Goal: Task Accomplishment & Management: Manage account settings

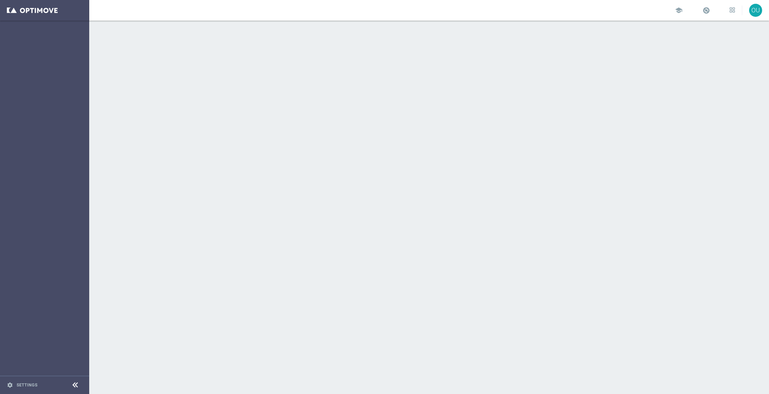
click at [115, 148] on div at bounding box center [429, 207] width 680 height 373
click at [32, 103] on div "gps_fixed Plan" at bounding box center [41, 101] width 66 height 6
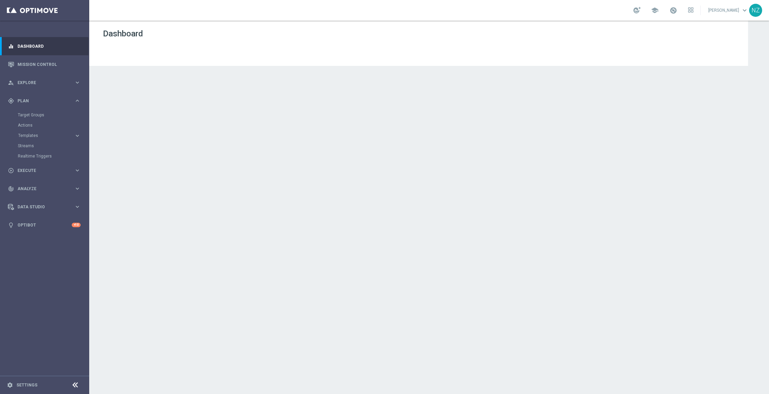
click at [33, 111] on div "Target Groups" at bounding box center [53, 115] width 71 height 10
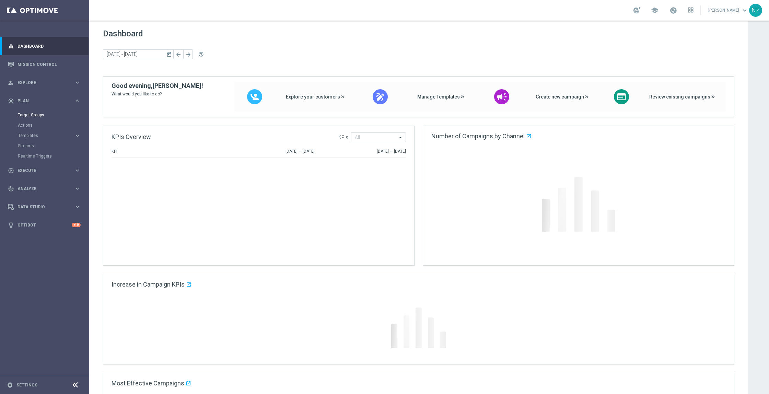
click at [36, 114] on link "Target Groups" at bounding box center [45, 114] width 54 height 5
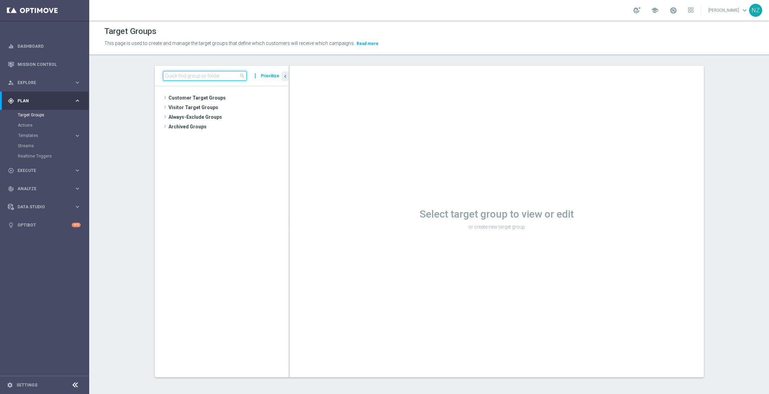
click at [175, 77] on input at bounding box center [205, 76] width 84 height 10
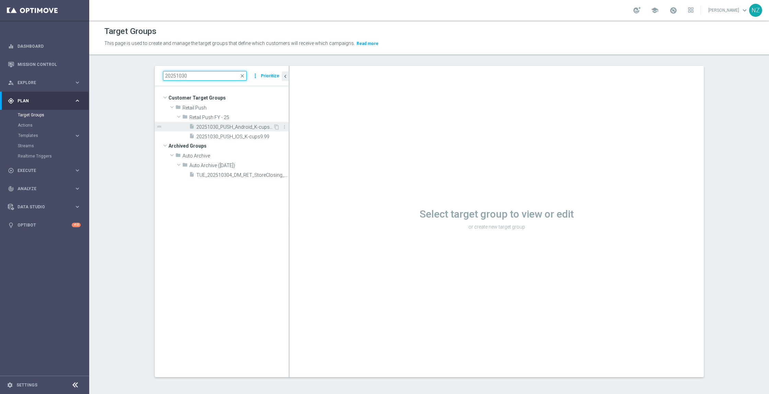
type input "20251030"
click at [231, 126] on span "20251030_PUSH_Android_K-cups9.99" at bounding box center [234, 127] width 77 height 6
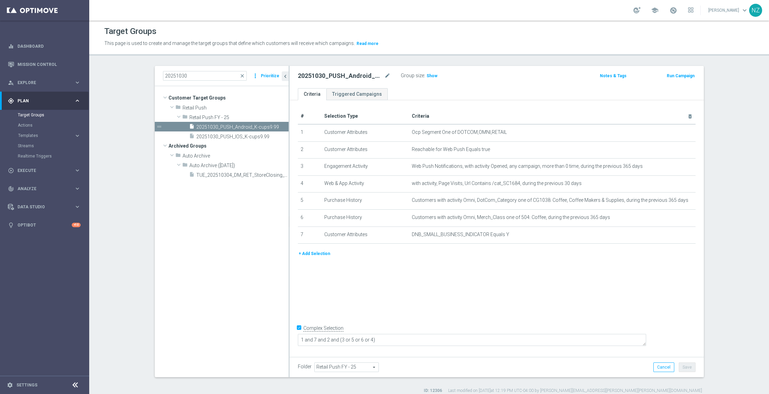
click at [379, 76] on div "20251030_PUSH_Android_K-cups9.99 mode_edit" at bounding box center [344, 76] width 93 height 8
click at [380, 76] on div "20251030_PUSH_Android_K-cups9.99 mode_edit" at bounding box center [344, 76] width 93 height 8
click at [384, 77] on icon "mode_edit" at bounding box center [387, 76] width 6 height 8
click at [366, 76] on input "20251030_PUSH_Android_K-cups9.99" at bounding box center [344, 77] width 93 height 10
type input "20251030_PUSH_Android_K-cups99.99"
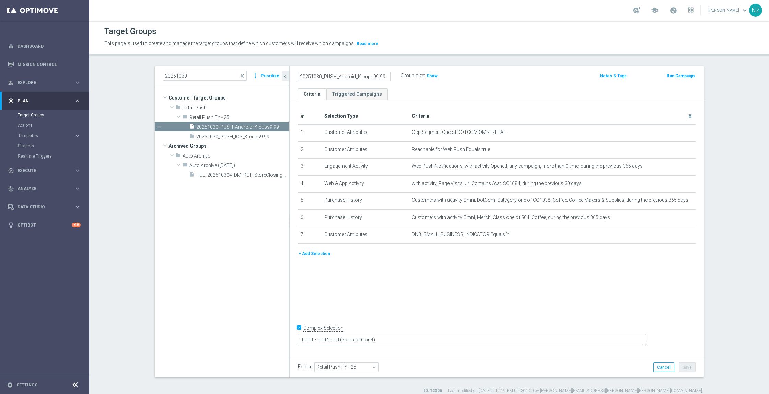
click at [642, 293] on div "# Selection Type Criteria delete_forever 1 Customer Attributes Ocp Segment One …" at bounding box center [497, 227] width 414 height 254
click at [681, 360] on div "Folder Retail Push FY - 25 Retail Push FY - 25 arrow_drop_down search Cancel Sa…" at bounding box center [497, 367] width 414 height 20
click at [682, 366] on button "Save" at bounding box center [687, 367] width 17 height 10
click at [249, 135] on span "20251030_PUSH_IOS_K-cups9.99" at bounding box center [234, 137] width 76 height 6
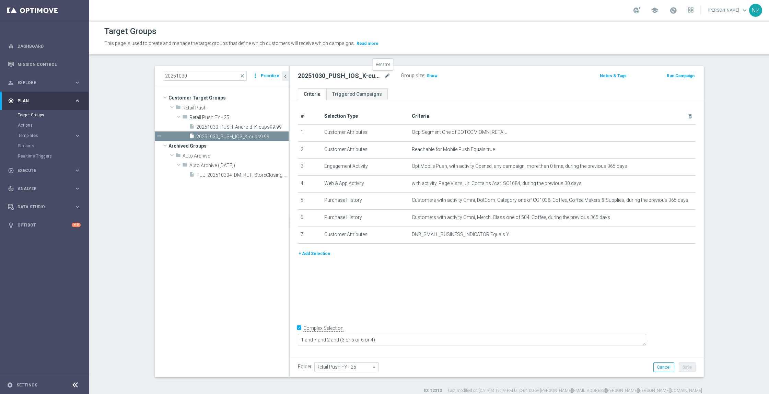
click at [384, 76] on icon "mode_edit" at bounding box center [387, 76] width 6 height 8
click at [359, 76] on input "20251030_PUSH_IOS_K-cups9.99" at bounding box center [344, 77] width 93 height 10
type input "20251030_PUSH_IOS_K-cups99.99"
click at [526, 96] on ul "Criteria Triggered Campaigns" at bounding box center [497, 94] width 414 height 12
click at [681, 365] on button "Save" at bounding box center [687, 367] width 17 height 10
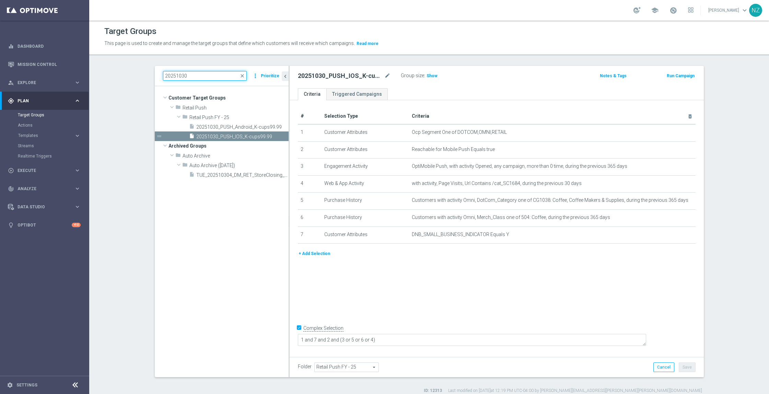
drag, startPoint x: 201, startPoint y: 77, endPoint x: 93, endPoint y: 64, distance: 108.5
click at [93, 64] on div "Target Groups This page is used to create and manage the target groups that def…" at bounding box center [429, 207] width 680 height 373
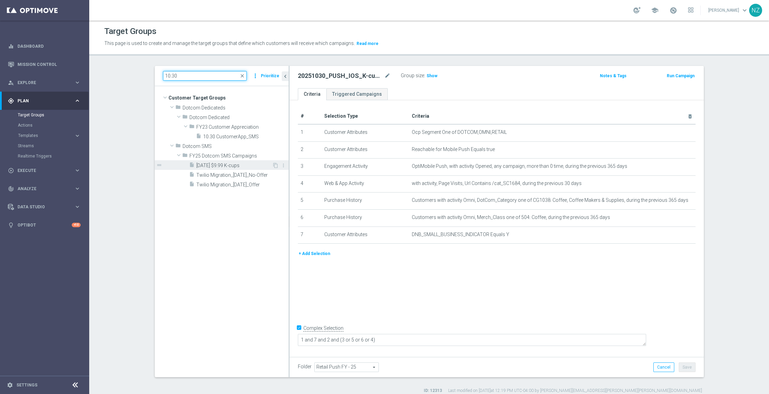
type input "10.30"
click at [242, 169] on div "insert_drive_file [DATE] $9.99 K-cups" at bounding box center [230, 165] width 83 height 10
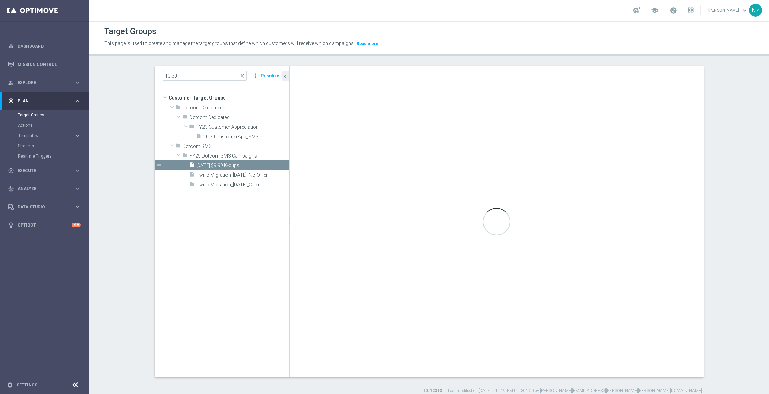
type textarea "1 and 6 and (2 and 3) and (4 or 5) and (7 or 8)"
type input "FY25 Dotcom SMS Campaigns"
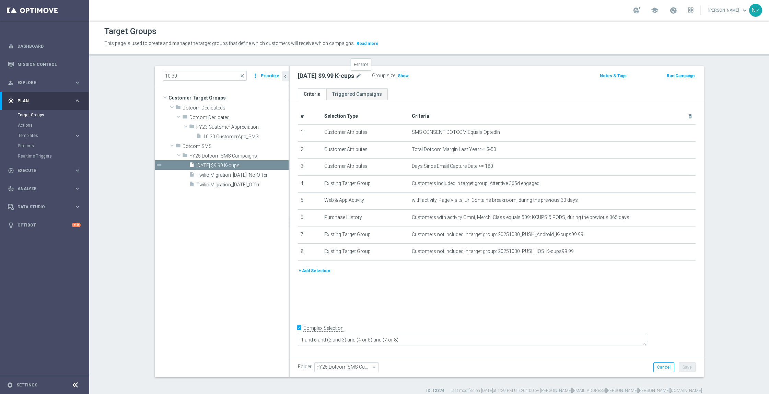
click at [361, 78] on icon "mode_edit" at bounding box center [359, 76] width 6 height 8
click at [318, 77] on input "[DATE] $9.99 K-cups" at bounding box center [344, 77] width 93 height 10
type input "[DATE] 99.99 K-cups"
click at [565, 80] on div "Notes & Tags" at bounding box center [599, 75] width 68 height 9
click at [685, 367] on button "Save" at bounding box center [687, 367] width 17 height 10
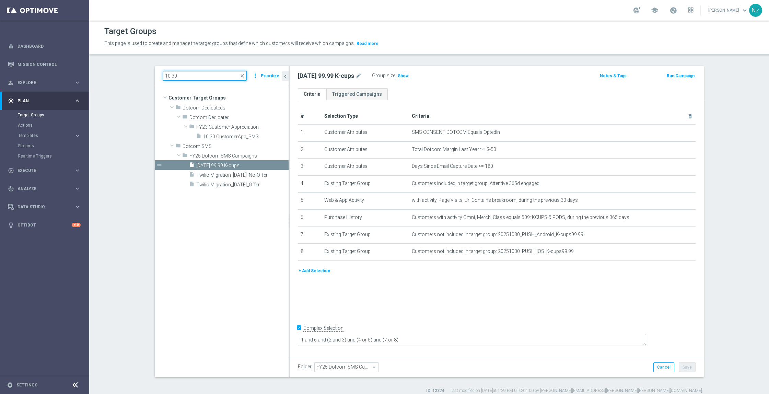
click at [180, 76] on input "10.30" at bounding box center [205, 76] width 84 height 10
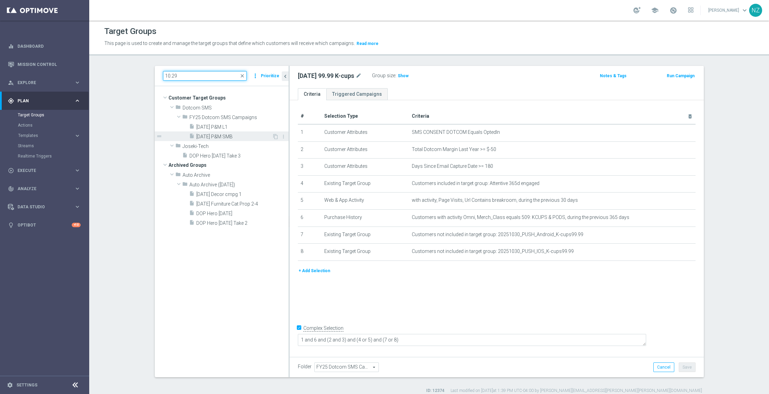
type input "10.29"
click at [231, 137] on span "[DATE] P&M SMB" at bounding box center [234, 137] width 76 height 6
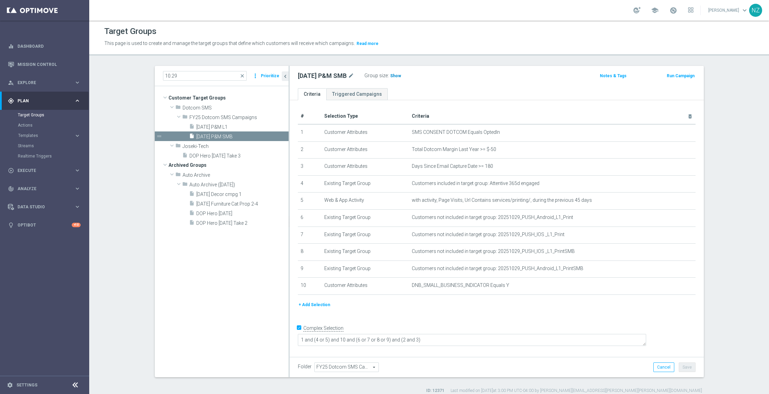
click at [395, 74] on span "Show" at bounding box center [395, 75] width 11 height 5
click at [462, 67] on div "[DATE] P&M SMB mode_edit Group size : Show Calculating… Notes & Tags Run Campai…" at bounding box center [497, 77] width 414 height 22
click at [120, 101] on section "10.29 close more_vert Prioritize Customer Target Groups library_add create_new_…" at bounding box center [429, 230] width 680 height 328
click at [214, 125] on span "[DATE] P&M L1" at bounding box center [234, 127] width 76 height 6
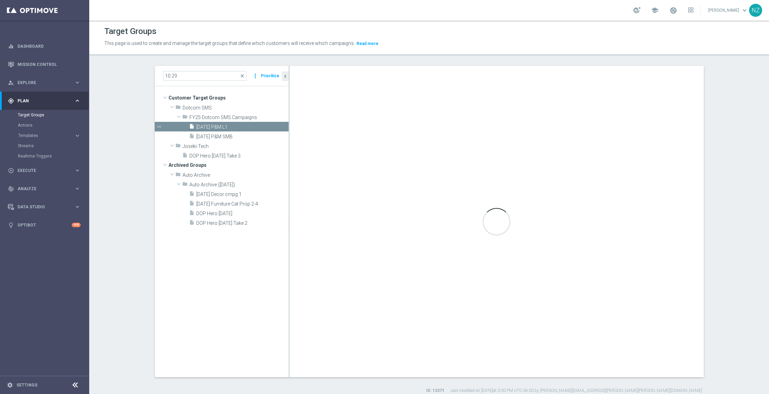
type textarea "1 and (4 or 5) and 8 and (6 or 7 or 9 or 10) and (2 and 3)"
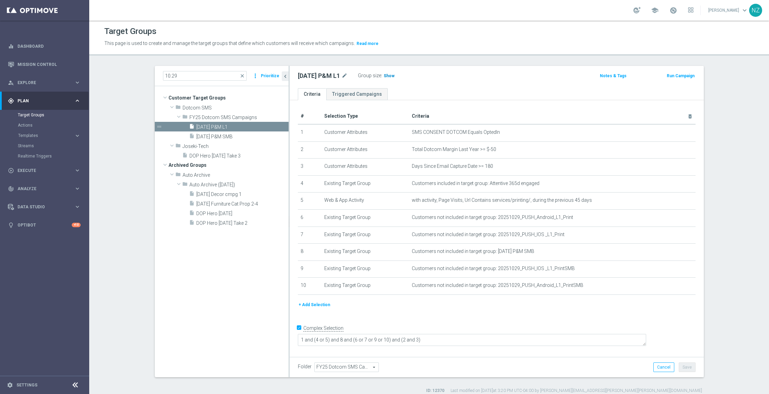
click at [387, 78] on span "Show" at bounding box center [389, 75] width 11 height 5
click at [123, 105] on section "10.29 close more_vert Prioritize Customer Target Groups library_add create_new_…" at bounding box center [429, 230] width 680 height 328
click at [115, 92] on section "10.29 close more_vert Prioritize Customer Target Groups library_add create_new_…" at bounding box center [429, 230] width 680 height 328
click at [115, 385] on section "10.29 close more_vert Prioritize Customer Target Groups library_add create_new_…" at bounding box center [429, 230] width 680 height 328
click at [737, 321] on section "10.29 close more_vert Prioritize Customer Target Groups library_add create_new_…" at bounding box center [429, 230] width 680 height 328
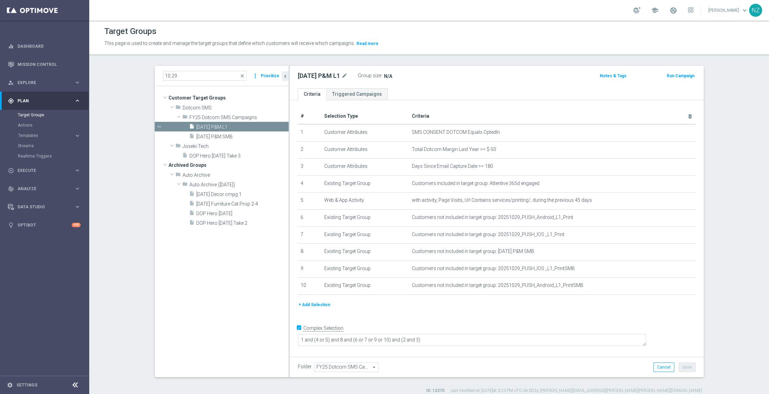
click at [103, 81] on section "10.29 close more_vert Prioritize Customer Target Groups library_add create_new_…" at bounding box center [429, 230] width 680 height 328
click at [479, 58] on div "Target Groups This page is used to create and manage the target groups that def…" at bounding box center [429, 207] width 680 height 373
click at [117, 66] on section "10.29 close more_vert Prioritize Customer Target Groups library_add create_new_…" at bounding box center [429, 230] width 680 height 328
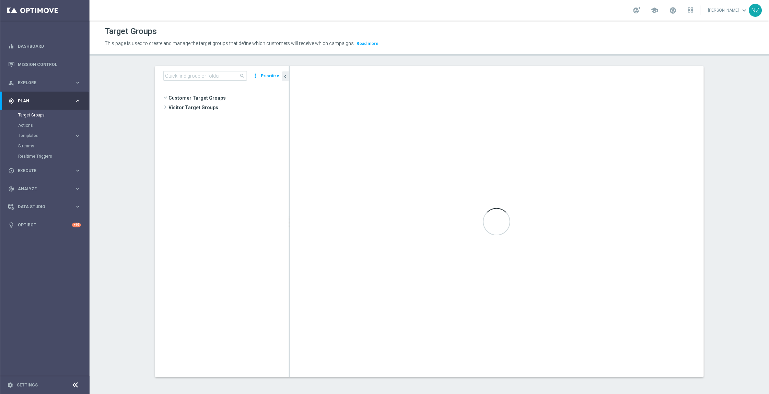
scroll to position [203, 0]
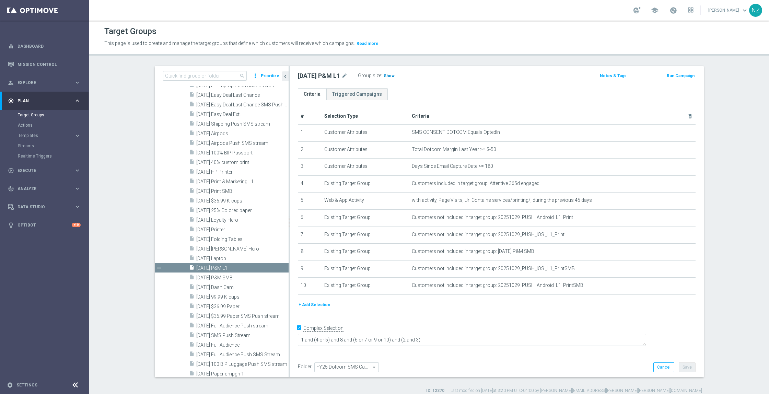
click at [389, 76] on span "Show" at bounding box center [389, 75] width 11 height 5
click at [725, 80] on section "search more_vert Prioritize Customer Target Groups library_add create_new_folder" at bounding box center [429, 230] width 680 height 328
click at [127, 162] on section "search more_vert Prioritize Customer Target Groups library_add create_new_folder" at bounding box center [429, 230] width 680 height 328
click at [742, 153] on section "search more_vert Prioritize Customer Target Groups library_add create_new_folder" at bounding box center [429, 230] width 680 height 328
click at [717, 183] on section "search more_vert Prioritize Customer Target Groups library_add create_new_folder" at bounding box center [429, 230] width 680 height 328
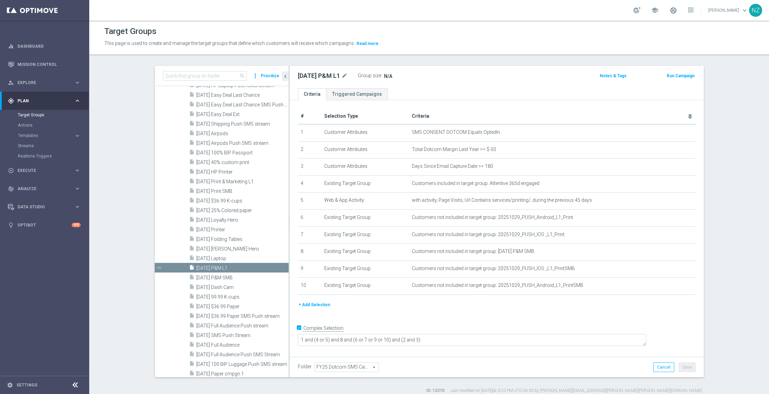
click at [713, 174] on div "search more_vert Prioritize Customer Target Groups library_add create_new_folder" at bounding box center [429, 230] width 577 height 328
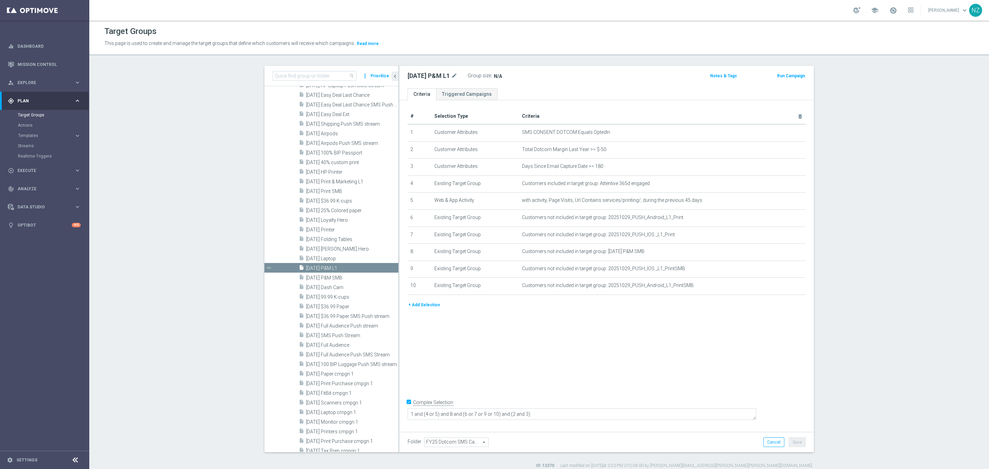
click at [180, 210] on section "search more_vert Prioritize Customer Target Groups library_add create_new_folder" at bounding box center [538, 267] width 899 height 403
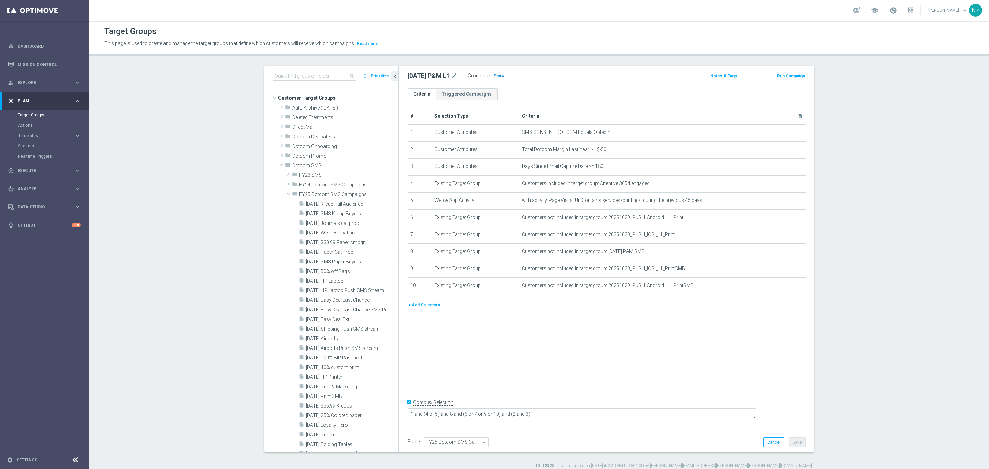
click at [502, 74] on span "Show" at bounding box center [498, 75] width 11 height 5
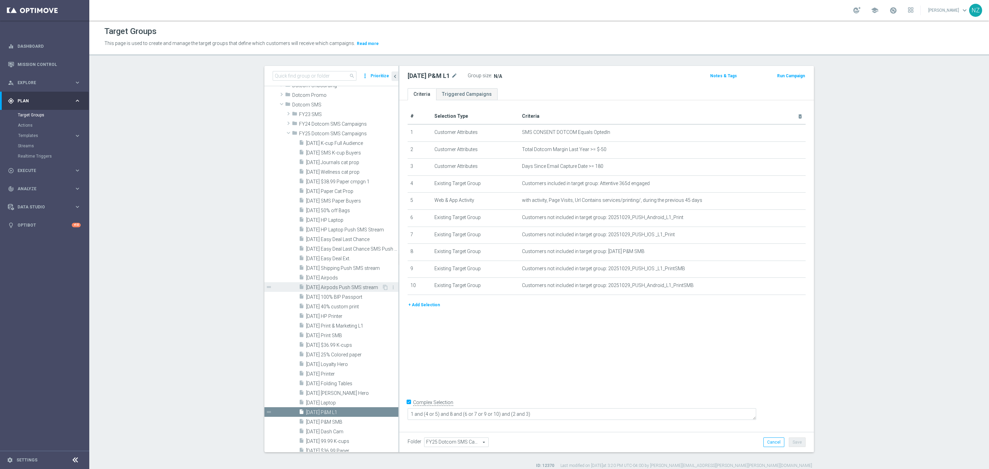
scroll to position [154, 0]
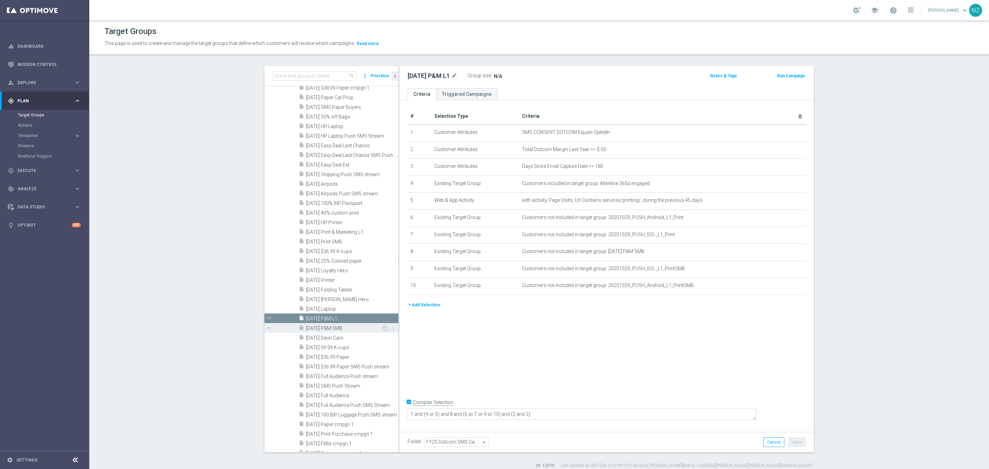
click at [333, 331] on span "[DATE] P&M SMB" at bounding box center [344, 328] width 76 height 6
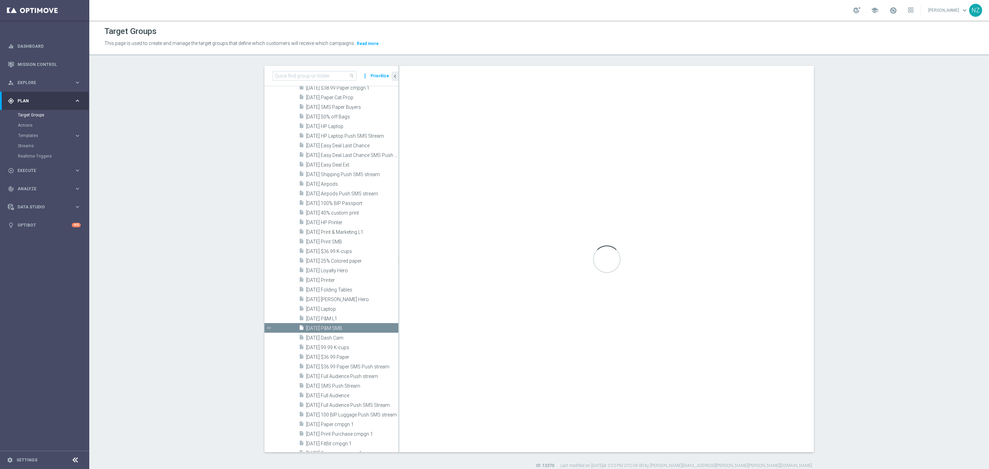
type textarea "1 and (4 or 5) and 10 and (6 or 7 or 8 or 9) and (2 and 3)"
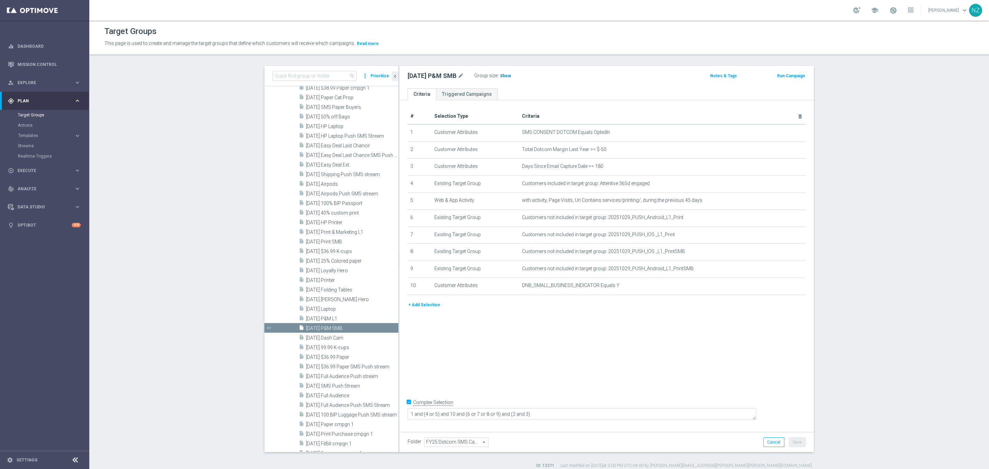
click at [503, 78] on span "Show" at bounding box center [505, 75] width 11 height 5
click at [143, 159] on section "search more_vert Prioritize Customer Target Groups library_add create_new_folder" at bounding box center [538, 267] width 899 height 403
click at [932, 187] on section "search more_vert Prioritize Customer Target Groups library_add create_new_folder" at bounding box center [538, 267] width 899 height 403
click at [867, 309] on section "search more_vert Prioritize Customer Target Groups library_add create_new_folder" at bounding box center [538, 267] width 899 height 403
